Goal: Task Accomplishment & Management: Use online tool/utility

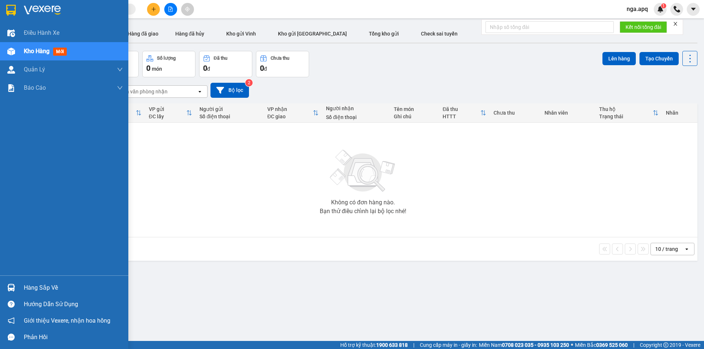
click at [11, 287] on img at bounding box center [11, 288] width 8 height 8
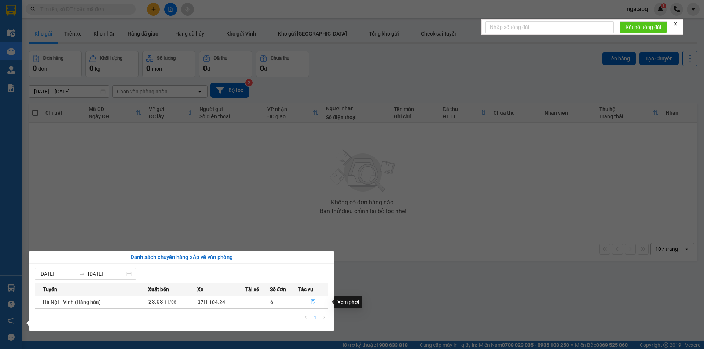
click at [313, 300] on icon "file-done" at bounding box center [312, 301] width 5 height 5
